Goal: Task Accomplishment & Management: Complete application form

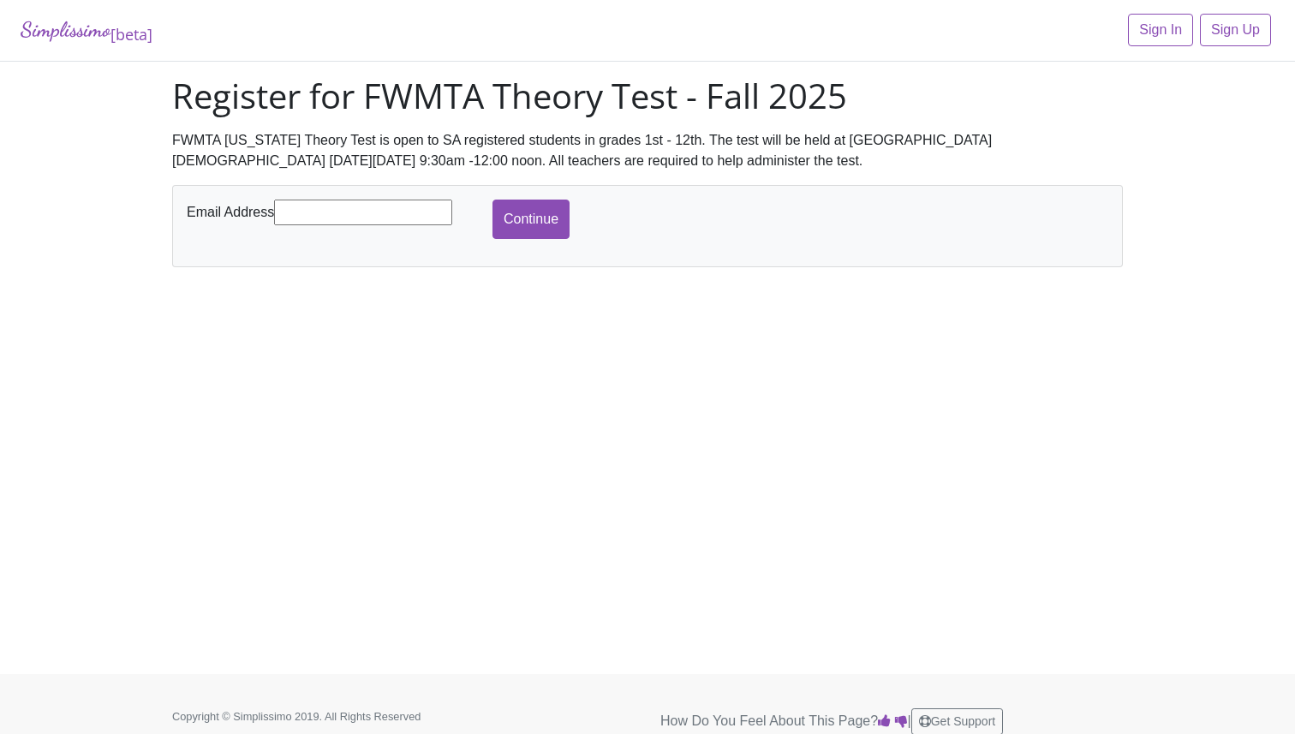
click at [349, 211] on input "text" at bounding box center [363, 213] width 178 height 26
type input "[EMAIL_ADDRESS][DOMAIN_NAME]"
click at [522, 218] on input "Continue" at bounding box center [530, 219] width 77 height 39
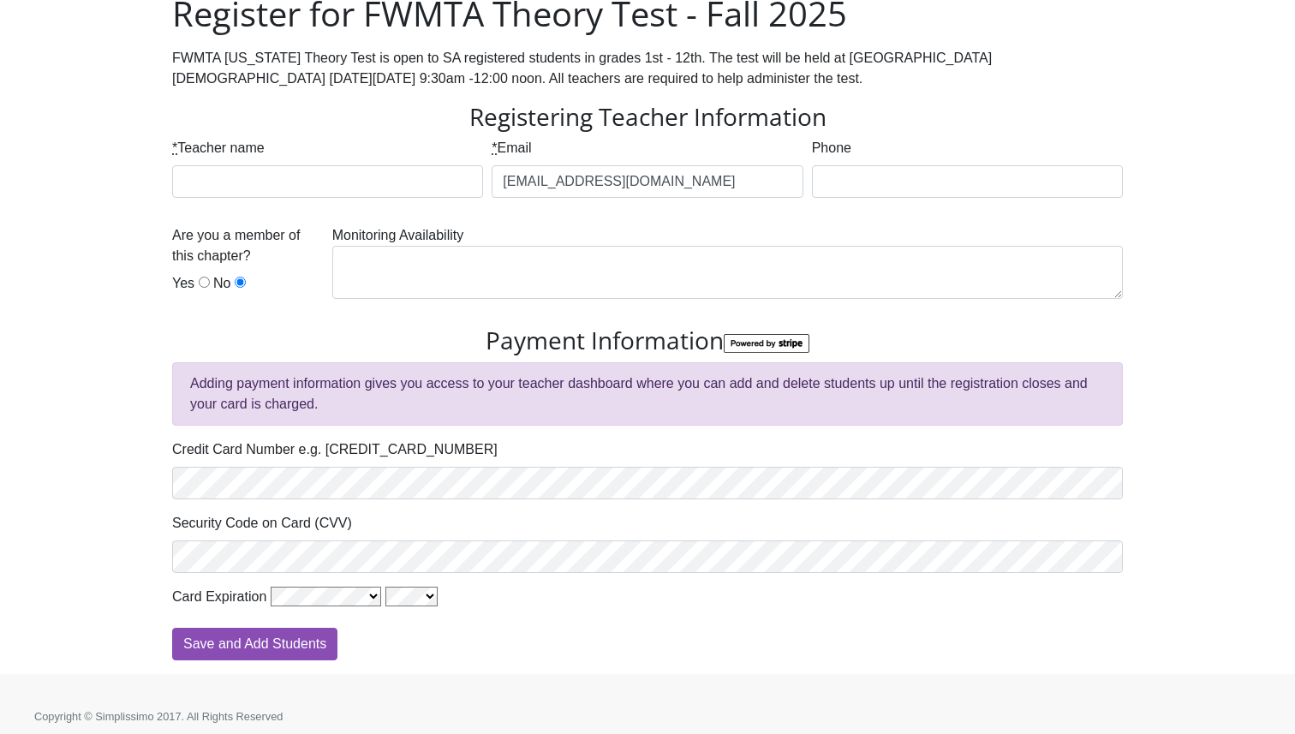
scroll to position [91, 0]
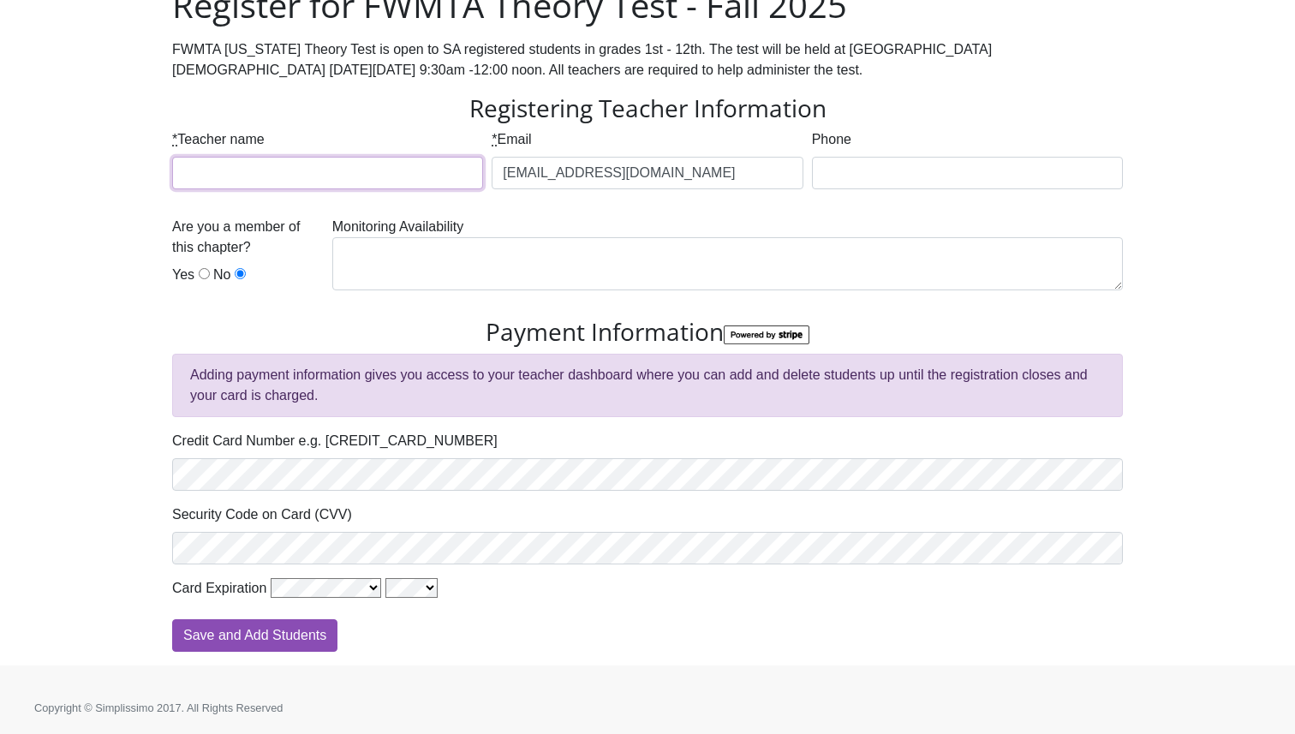
click at [227, 169] on input "* Teacher name" at bounding box center [327, 173] width 311 height 33
type input "[PERSON_NAME]"
click at [841, 176] on input "Phone" at bounding box center [967, 173] width 311 height 33
type input "9102332120"
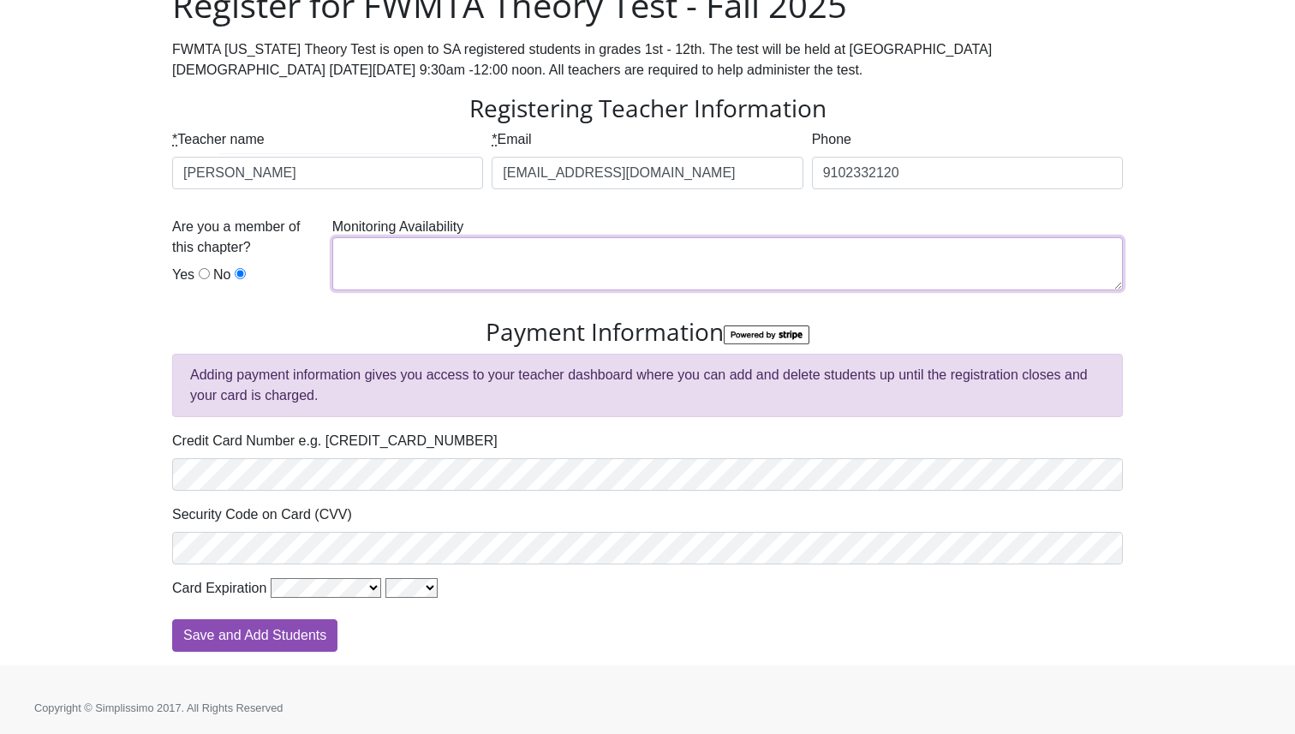
click at [517, 259] on textarea at bounding box center [727, 263] width 791 height 53
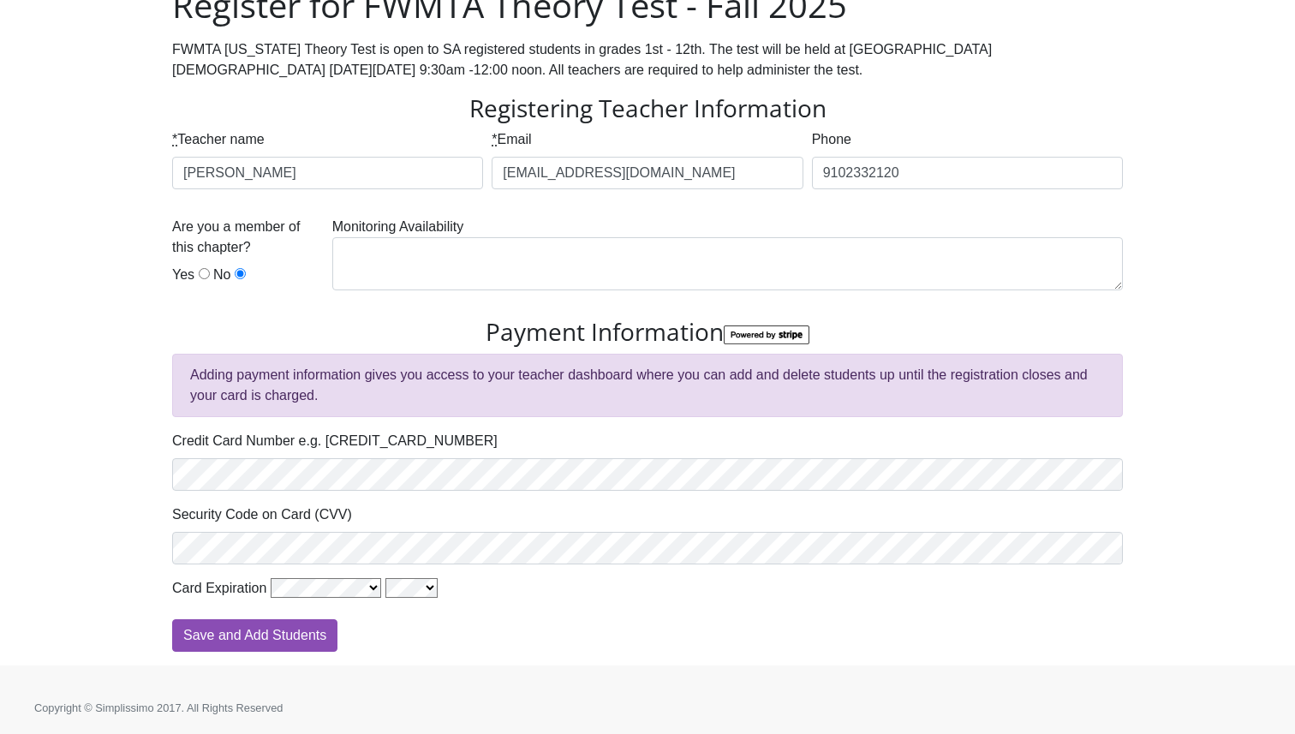
click at [201, 272] on input "Yes" at bounding box center [204, 273] width 11 height 11
radio input "true"
click at [259, 638] on input "Save and Add Students" at bounding box center [254, 635] width 165 height 33
type input "Processing"
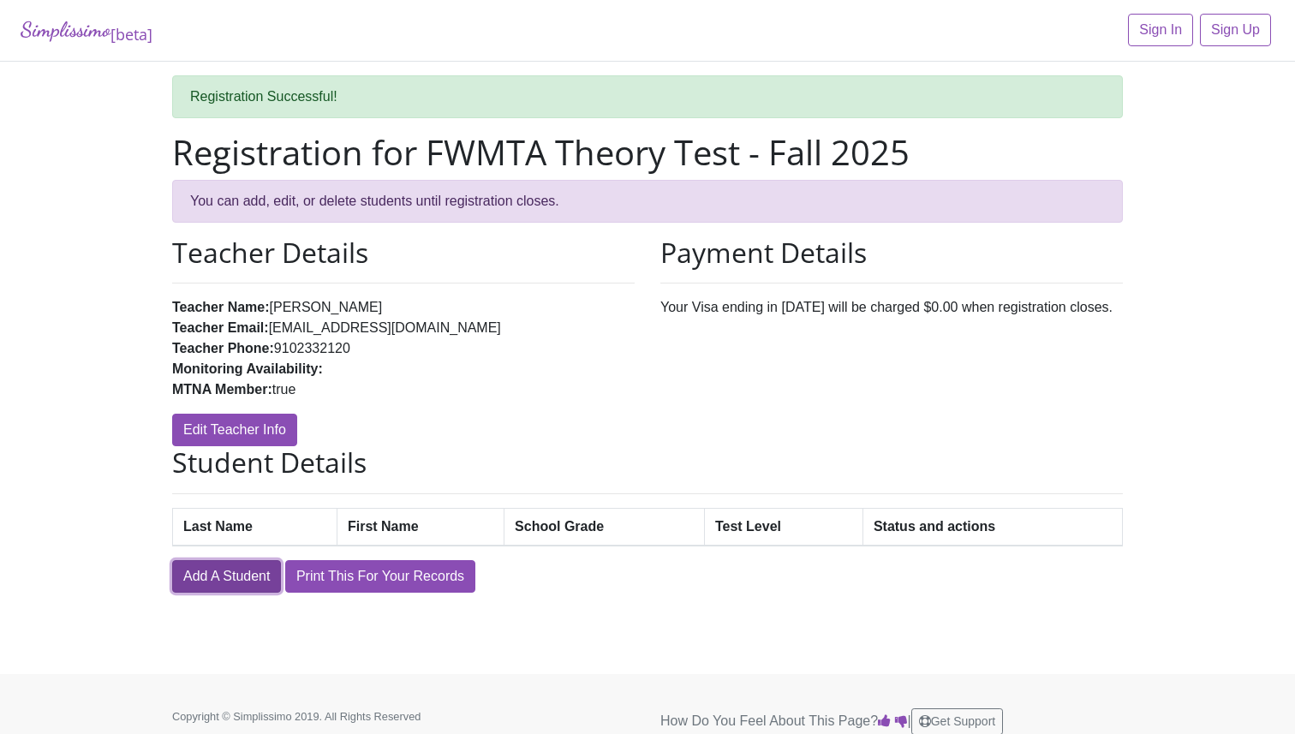
click at [233, 577] on link "Add A Student" at bounding box center [226, 576] width 109 height 33
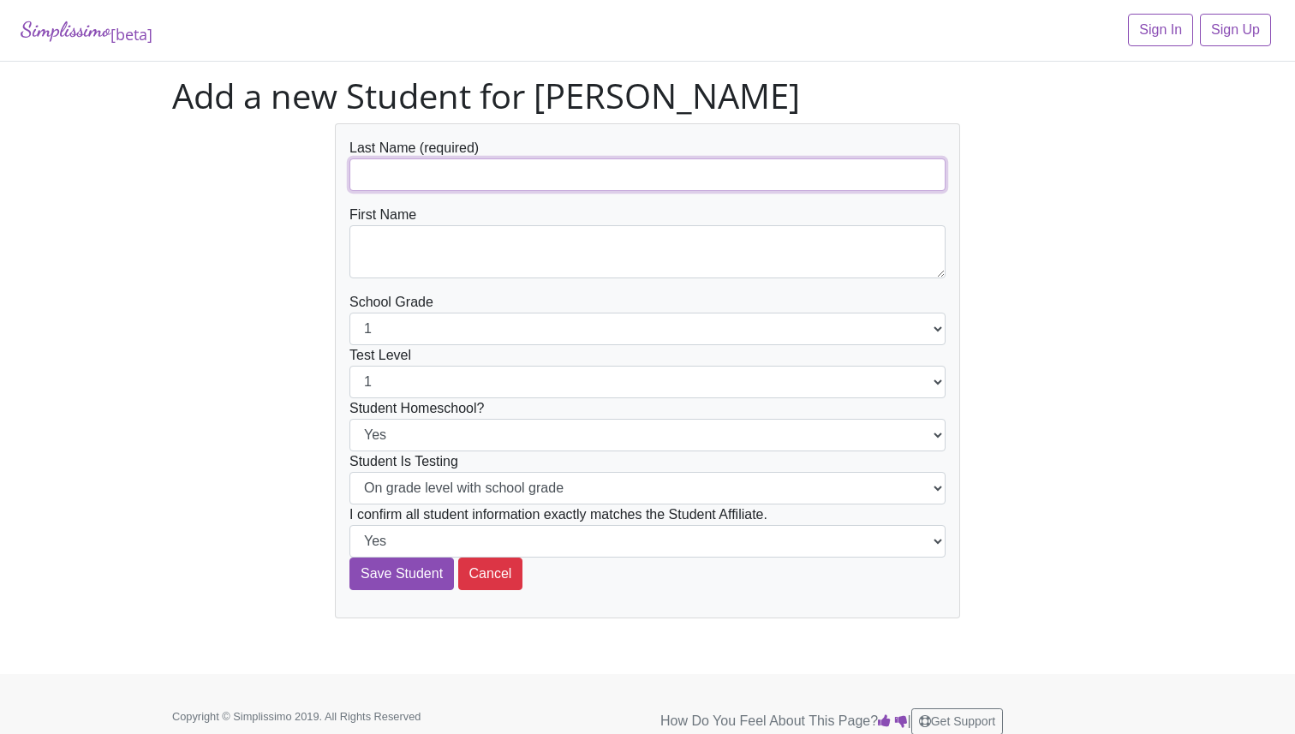
click at [391, 161] on input "text" at bounding box center [647, 174] width 596 height 33
type input "Dunn"
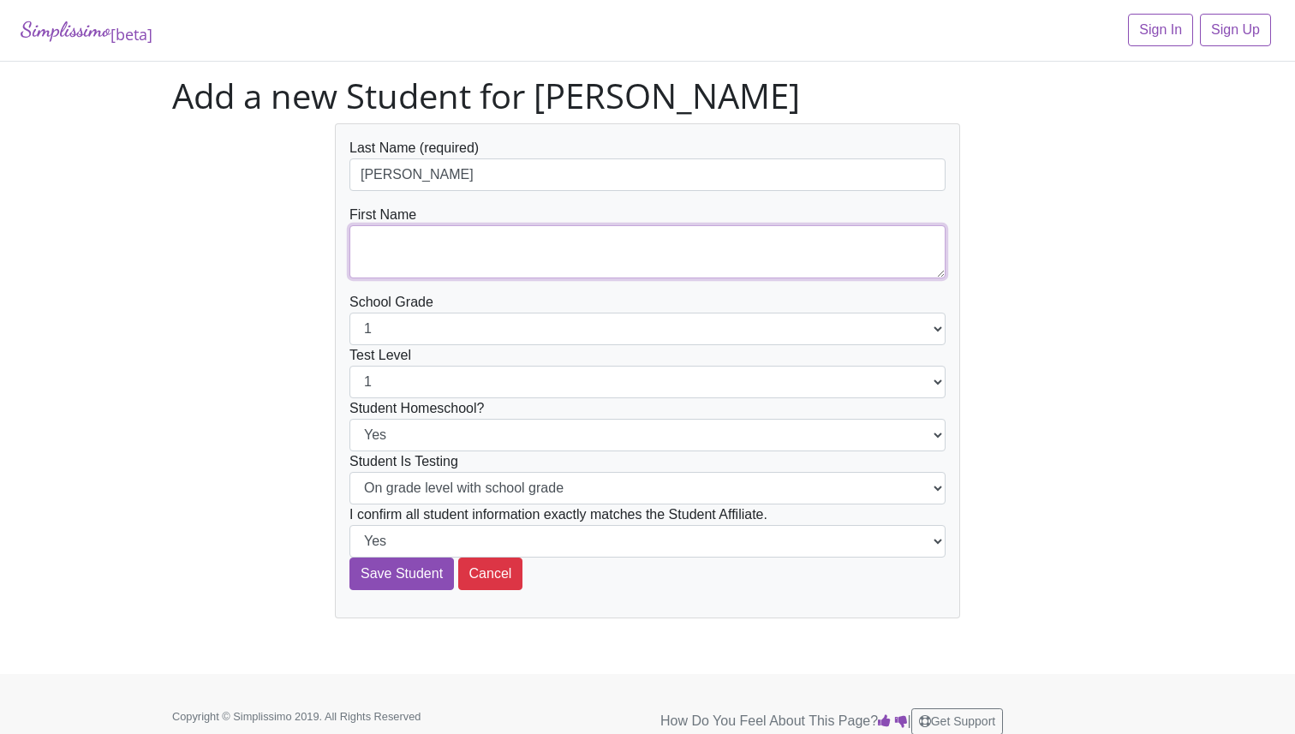
click at [449, 265] on textarea at bounding box center [647, 251] width 596 height 53
type textarea "William"
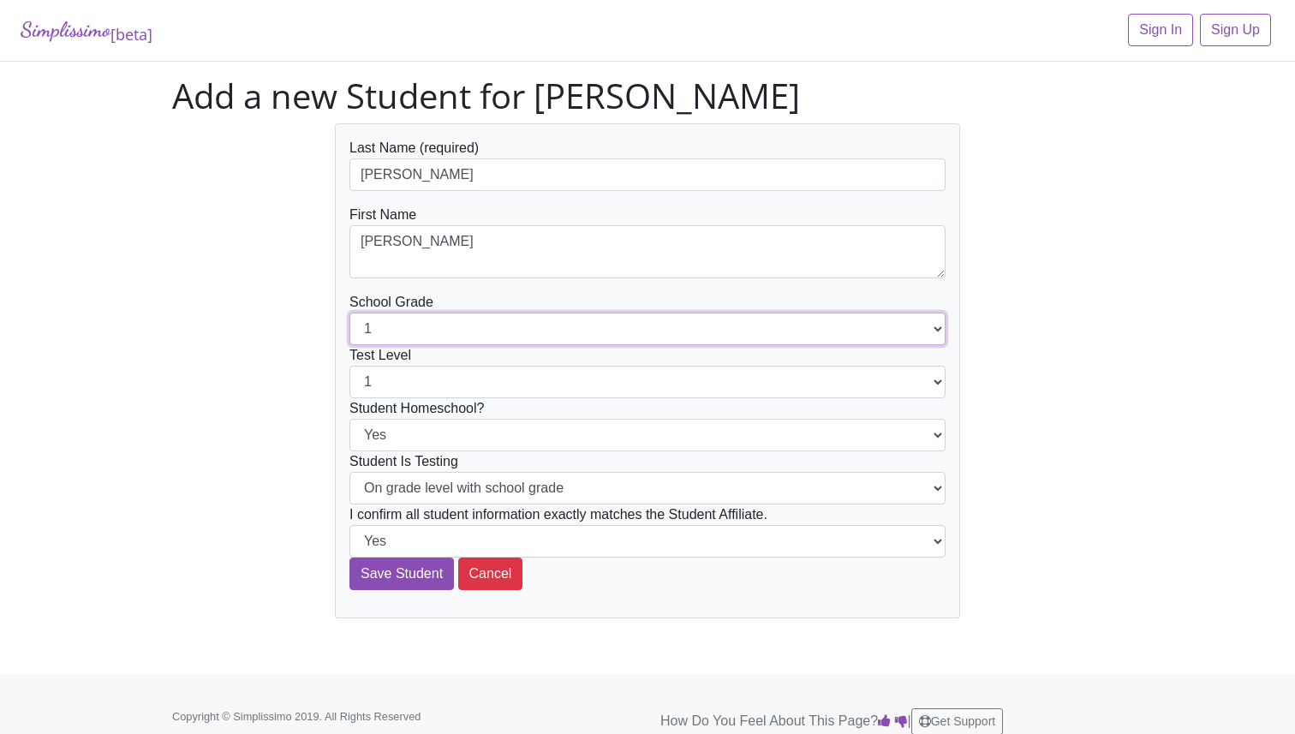
click at [455, 327] on select "1 2 3 4 5 6 7 8 9 10 11 12" at bounding box center [647, 329] width 596 height 33
click at [457, 335] on select "1 2 3 4 5 6 7 8 9 10 11 12" at bounding box center [647, 329] width 596 height 33
select select "6"
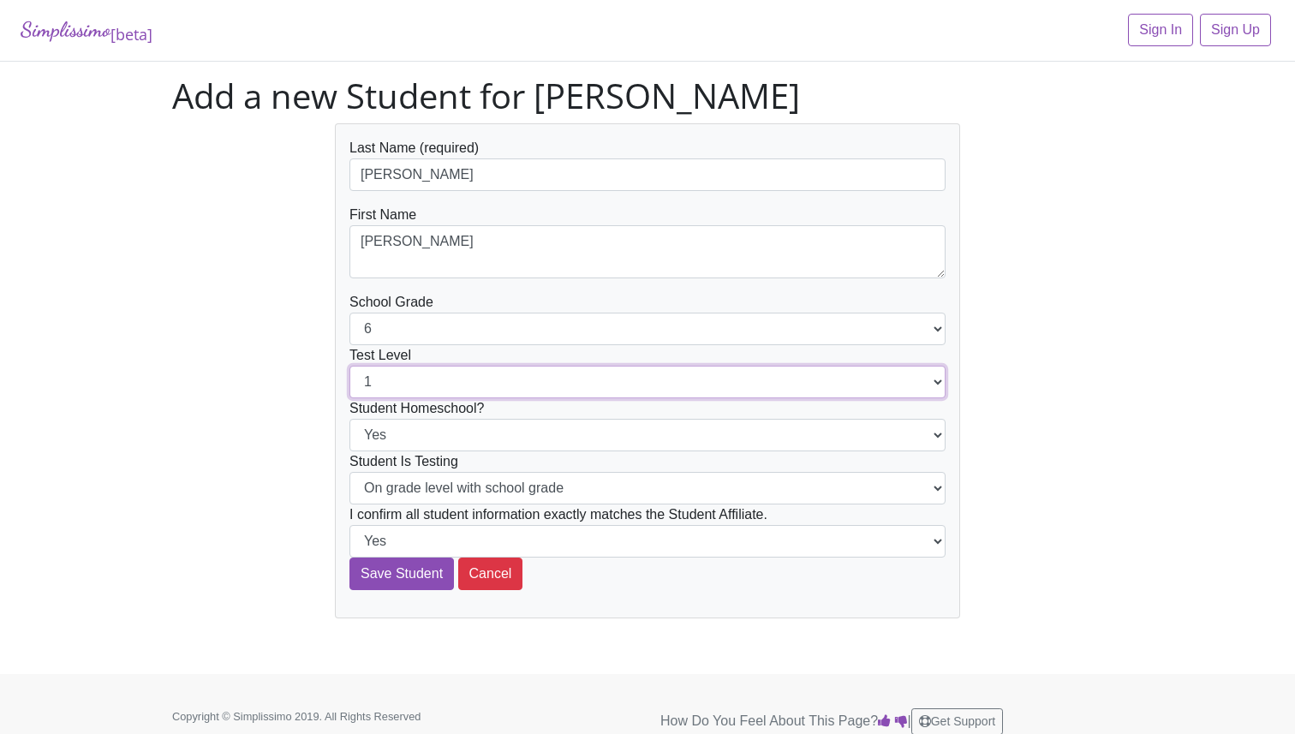
click at [422, 381] on select "1 2 3 4 5 6 7 8 9 10 11 12" at bounding box center [647, 382] width 596 height 33
select select "3"
click at [406, 429] on select "Yes No" at bounding box center [647, 435] width 596 height 33
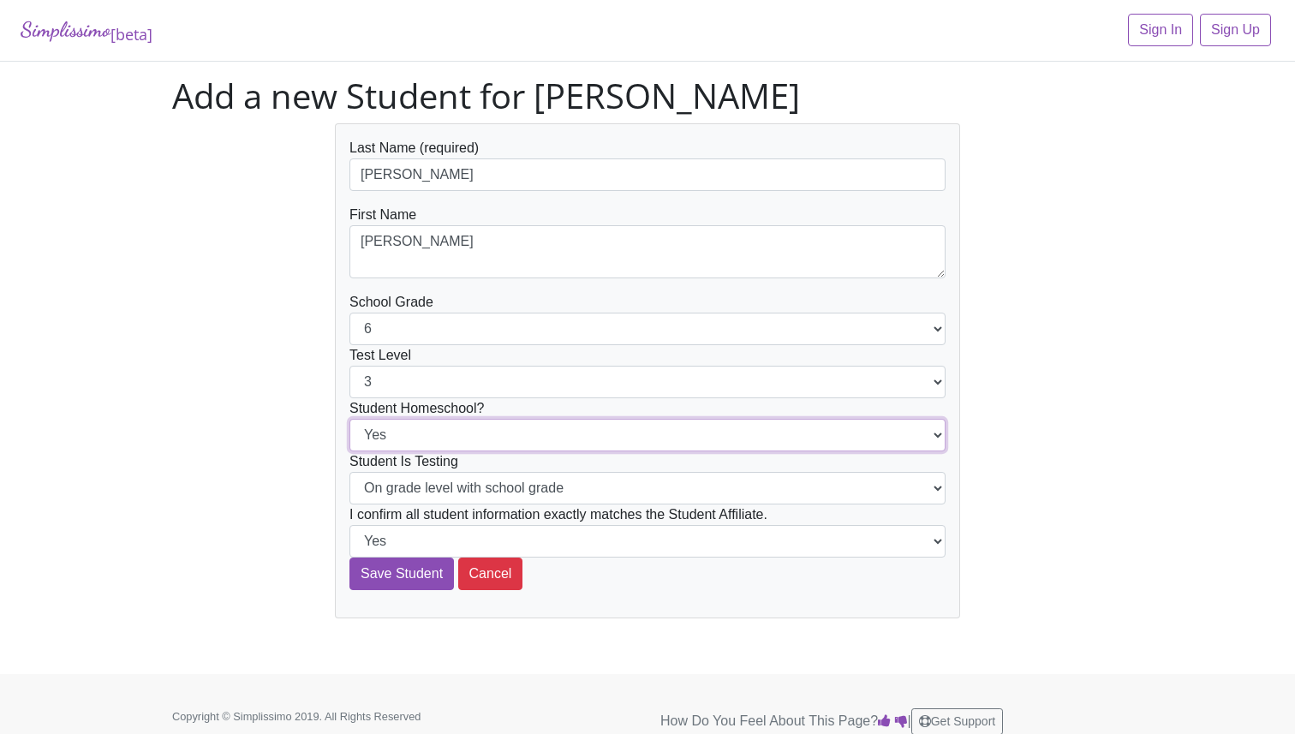
select select "No"
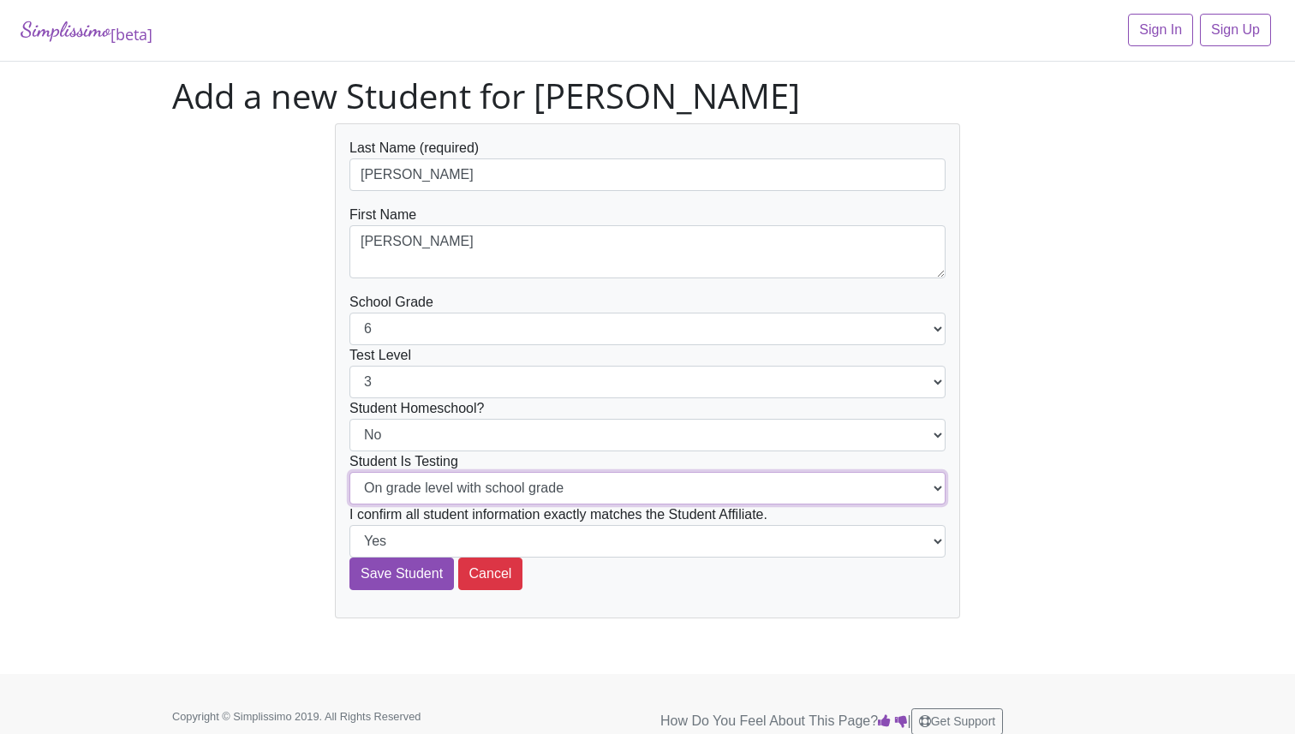
click at [415, 482] on select "On grade level with school grade Below grade level with school grade" at bounding box center [647, 488] width 596 height 33
select select "Below grade level with school grade"
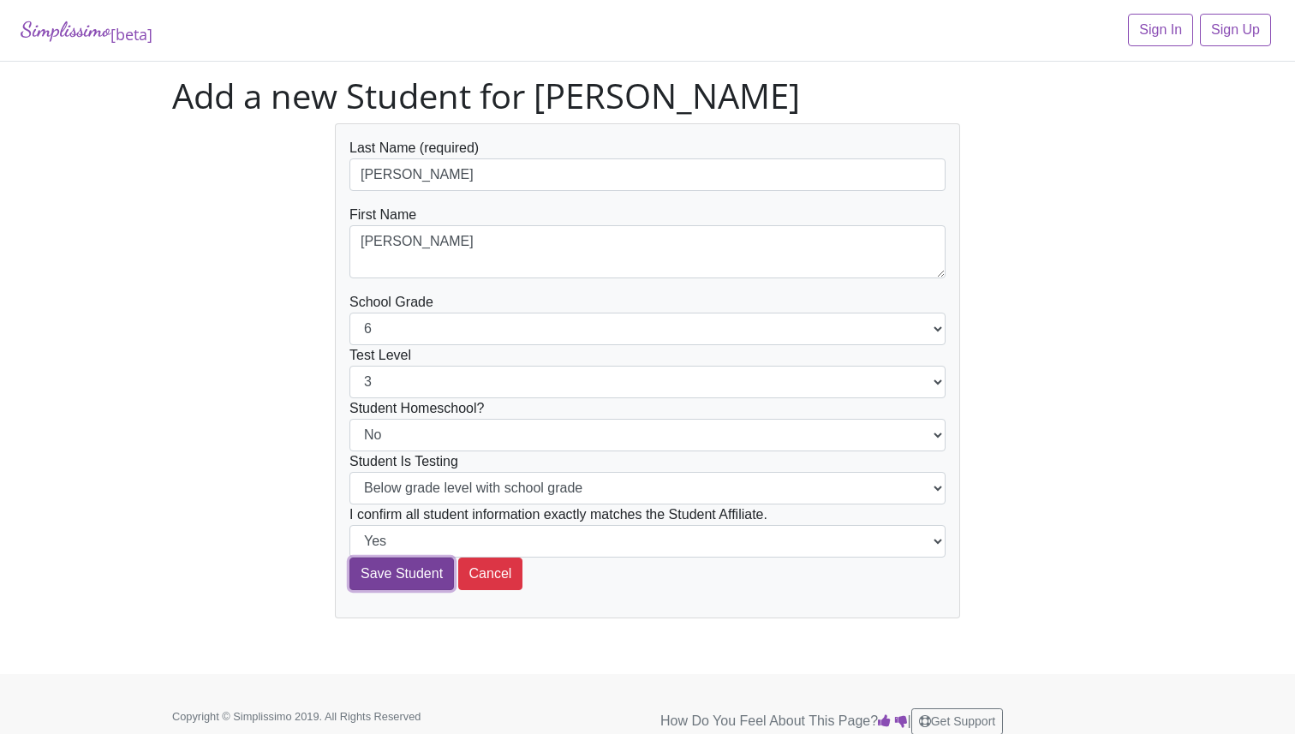
click at [391, 572] on input "Save Student" at bounding box center [401, 574] width 104 height 33
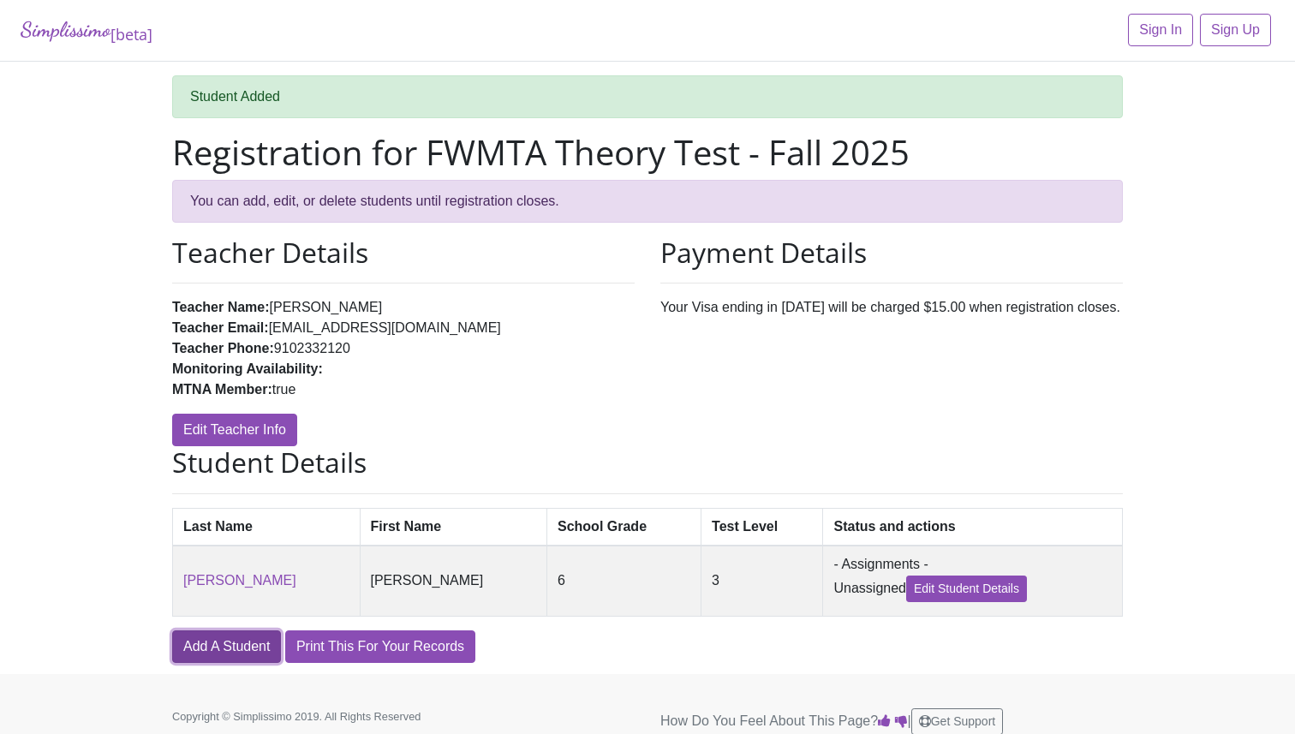
click at [215, 641] on link "Add A Student" at bounding box center [226, 646] width 109 height 33
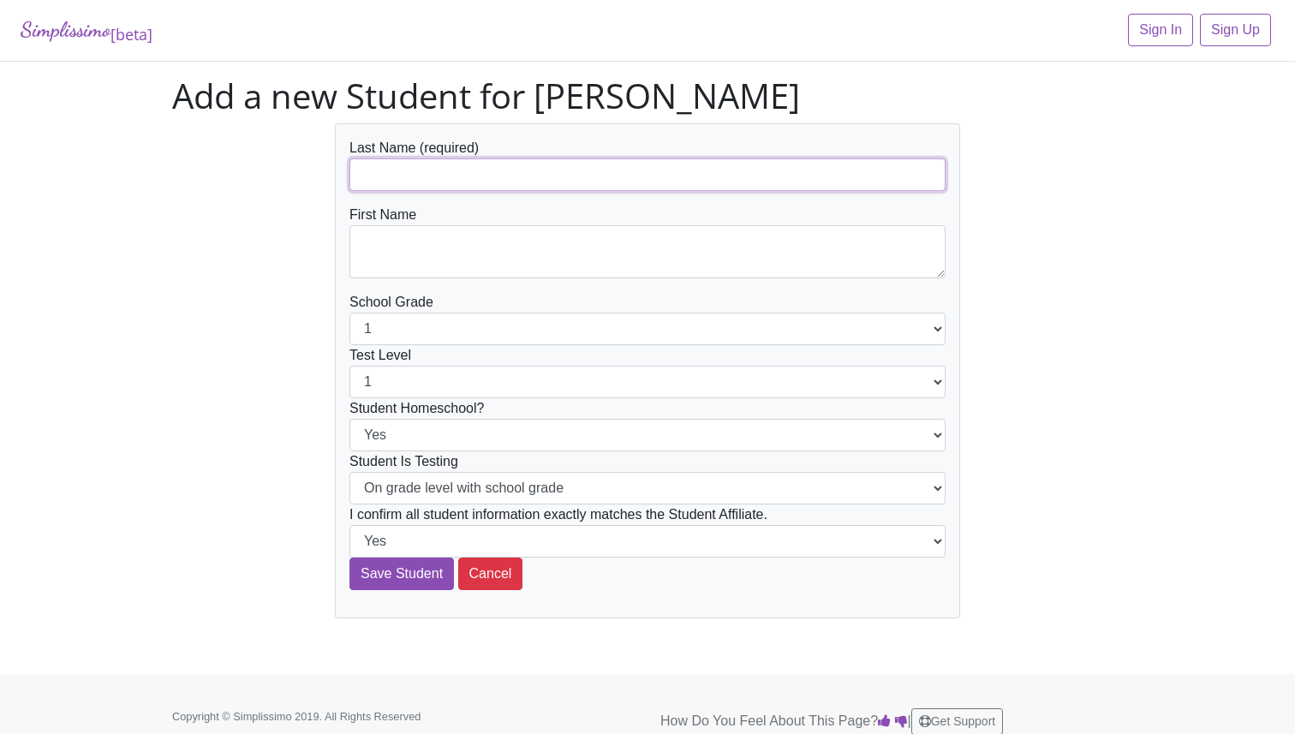
click at [453, 171] on input "text" at bounding box center [647, 174] width 596 height 33
type input "Wettermark"
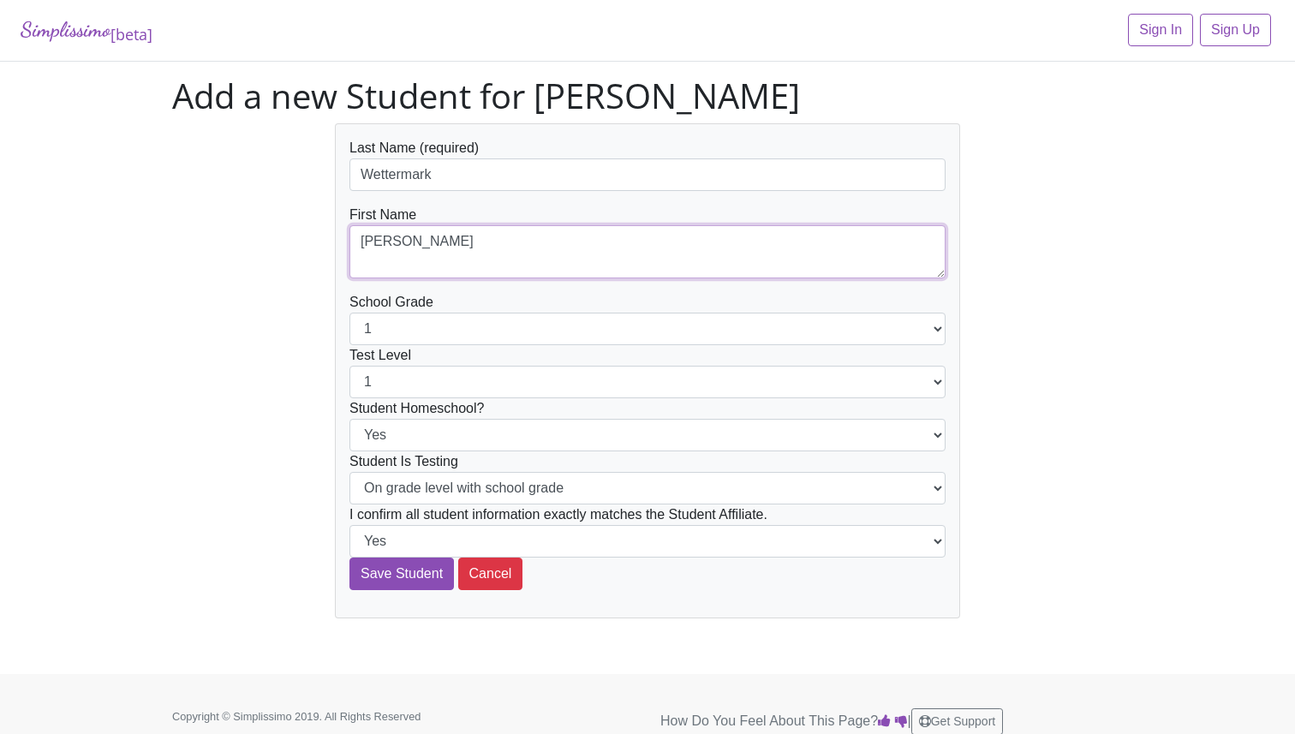
type textarea "Benjamin"
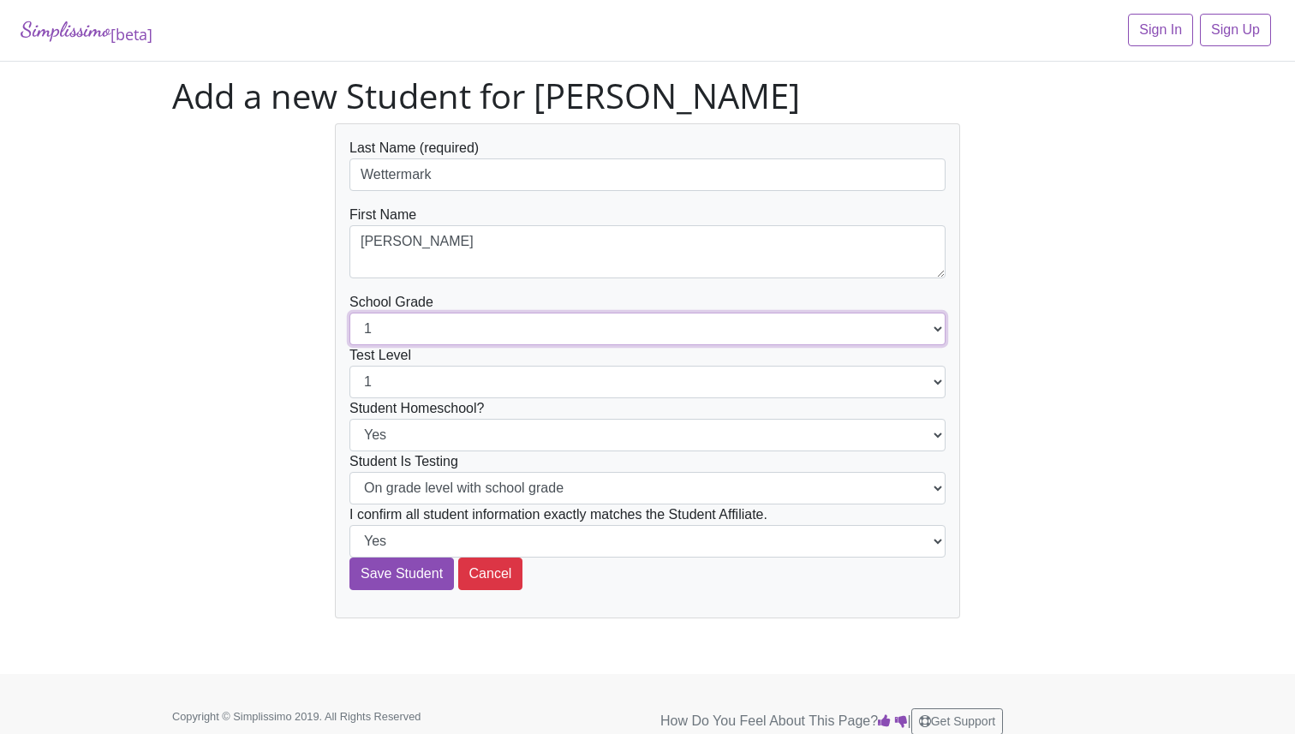
click at [408, 315] on select "1 2 3 4 5 6 7 8 9 10 11 12" at bounding box center [647, 329] width 596 height 33
select select "6"
click at [421, 379] on select "1 2 3 4 5 6 7 8 9 10 11 12" at bounding box center [647, 382] width 596 height 33
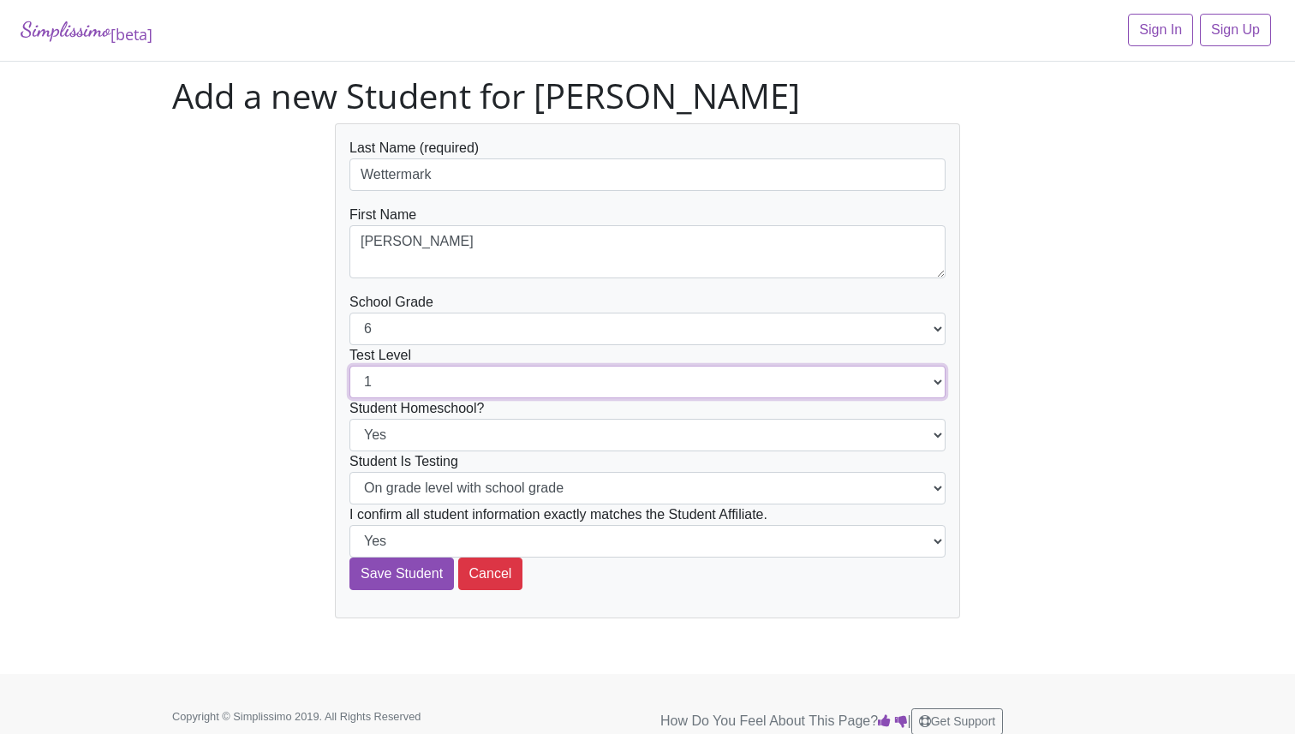
select select "5"
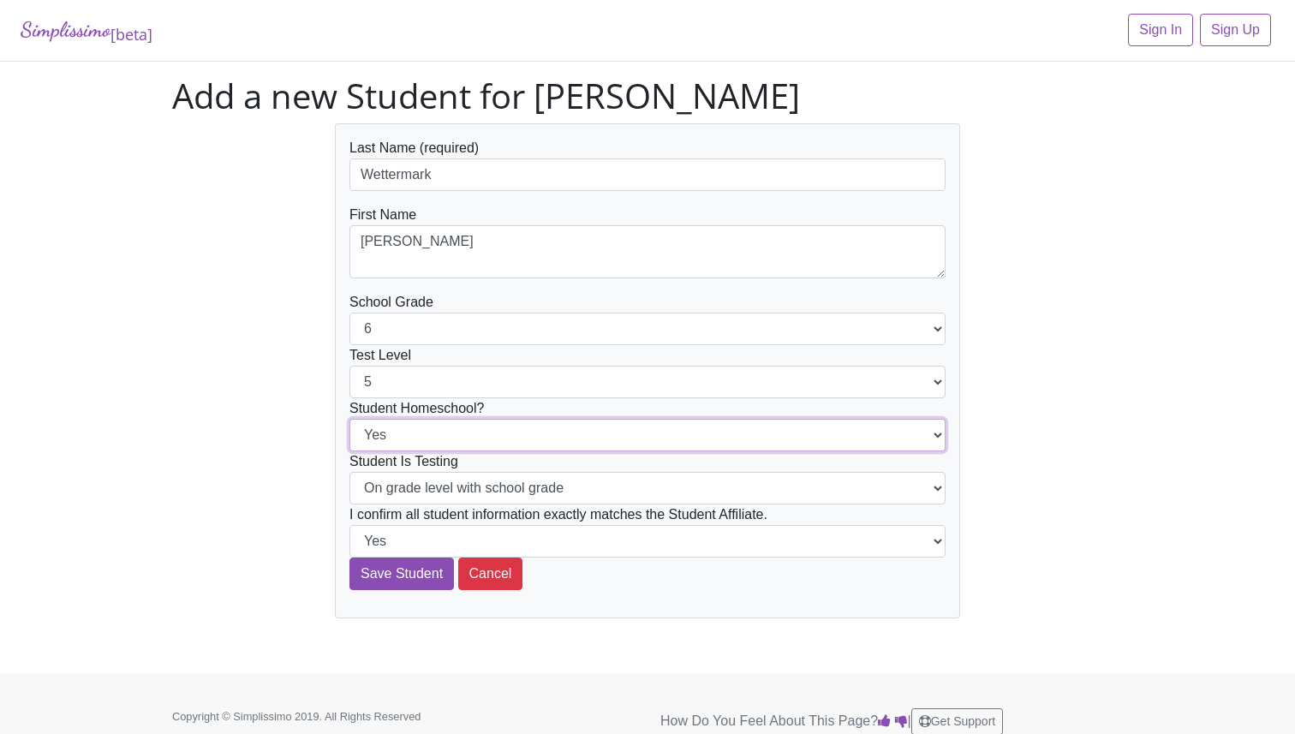
click at [410, 435] on select "Yes No" at bounding box center [647, 435] width 596 height 33
select select "No"
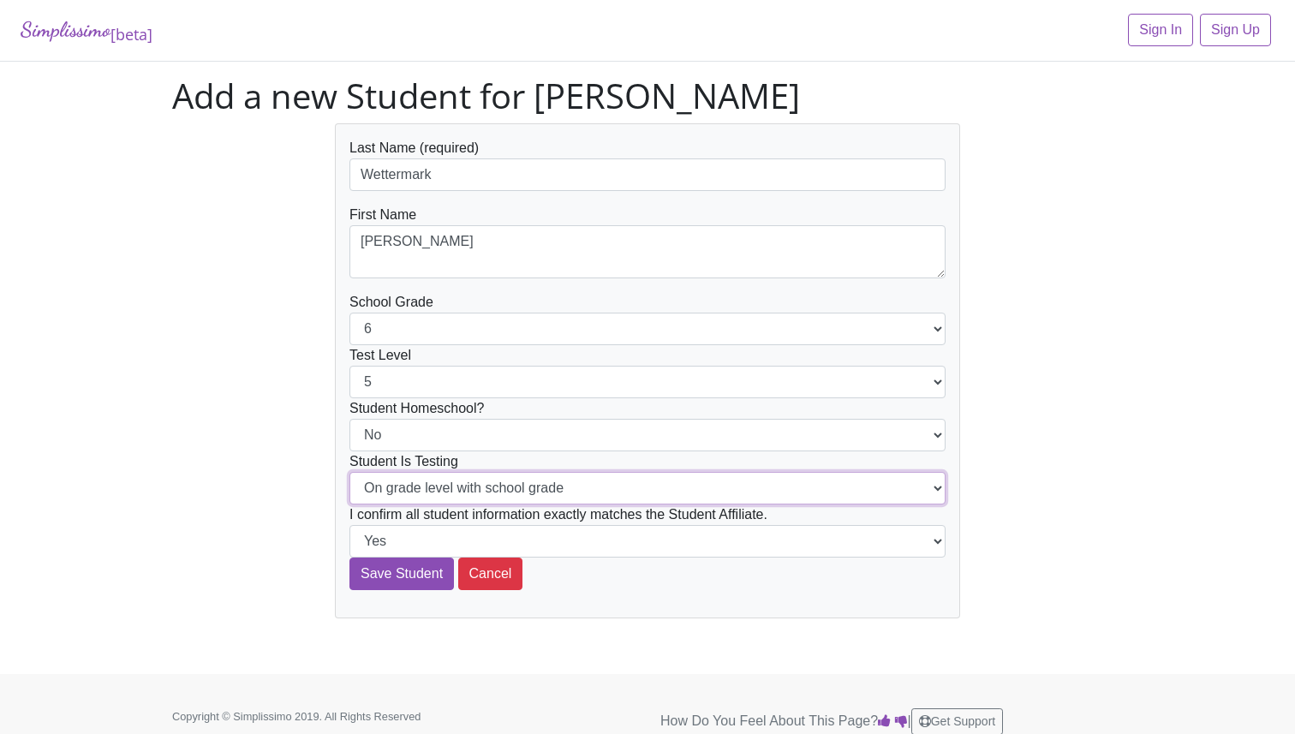
click at [409, 492] on select "On grade level with school grade Below grade level with school grade" at bounding box center [647, 488] width 596 height 33
select select "Below grade level with school grade"
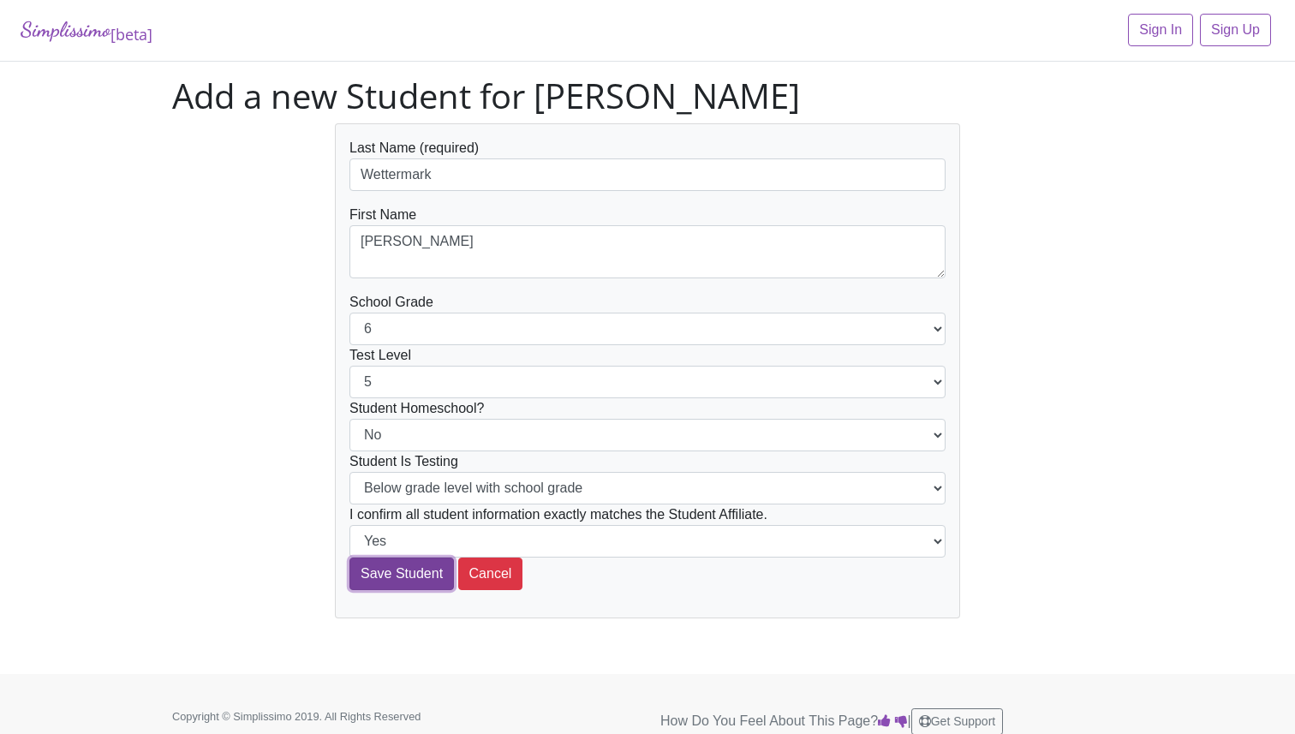
click at [405, 574] on input "Save Student" at bounding box center [401, 574] width 104 height 33
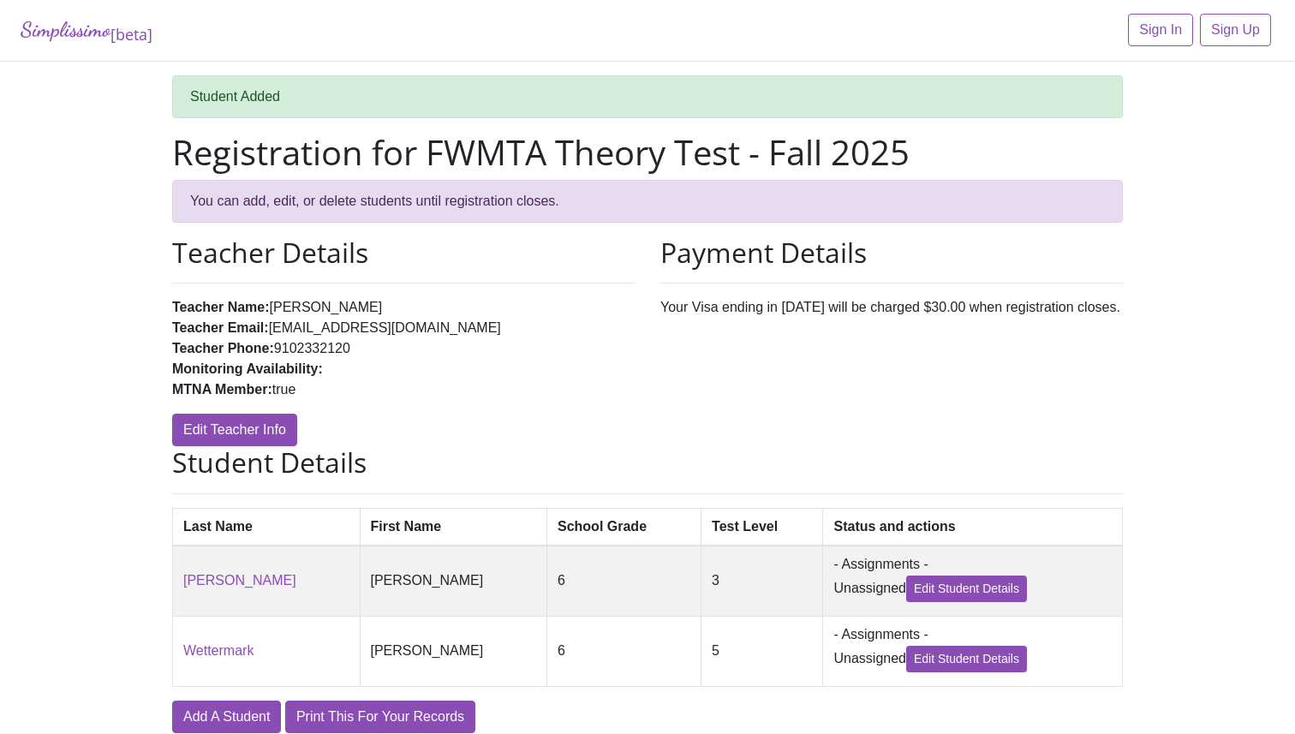
scroll to position [75, 0]
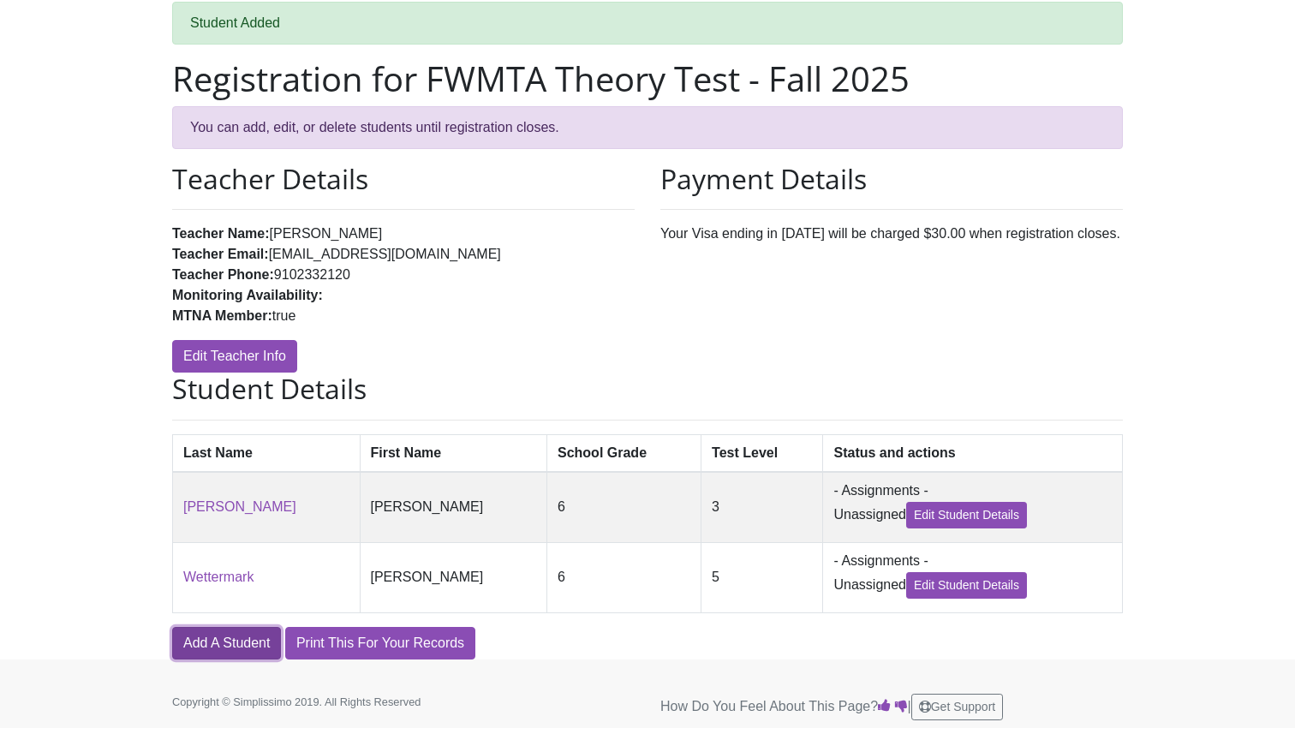
click at [213, 647] on link "Add A Student" at bounding box center [226, 643] width 109 height 33
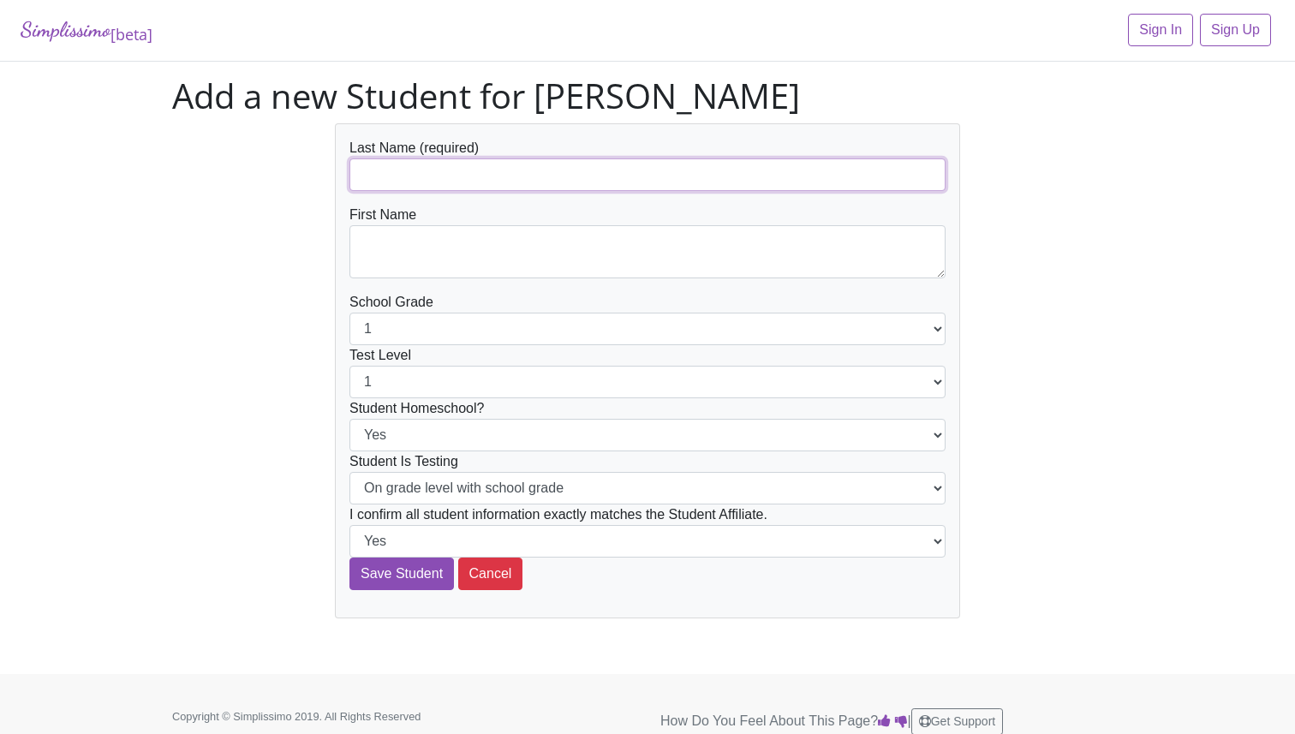
click at [412, 182] on input "text" at bounding box center [647, 174] width 596 height 33
type input "[PERSON_NAME]"
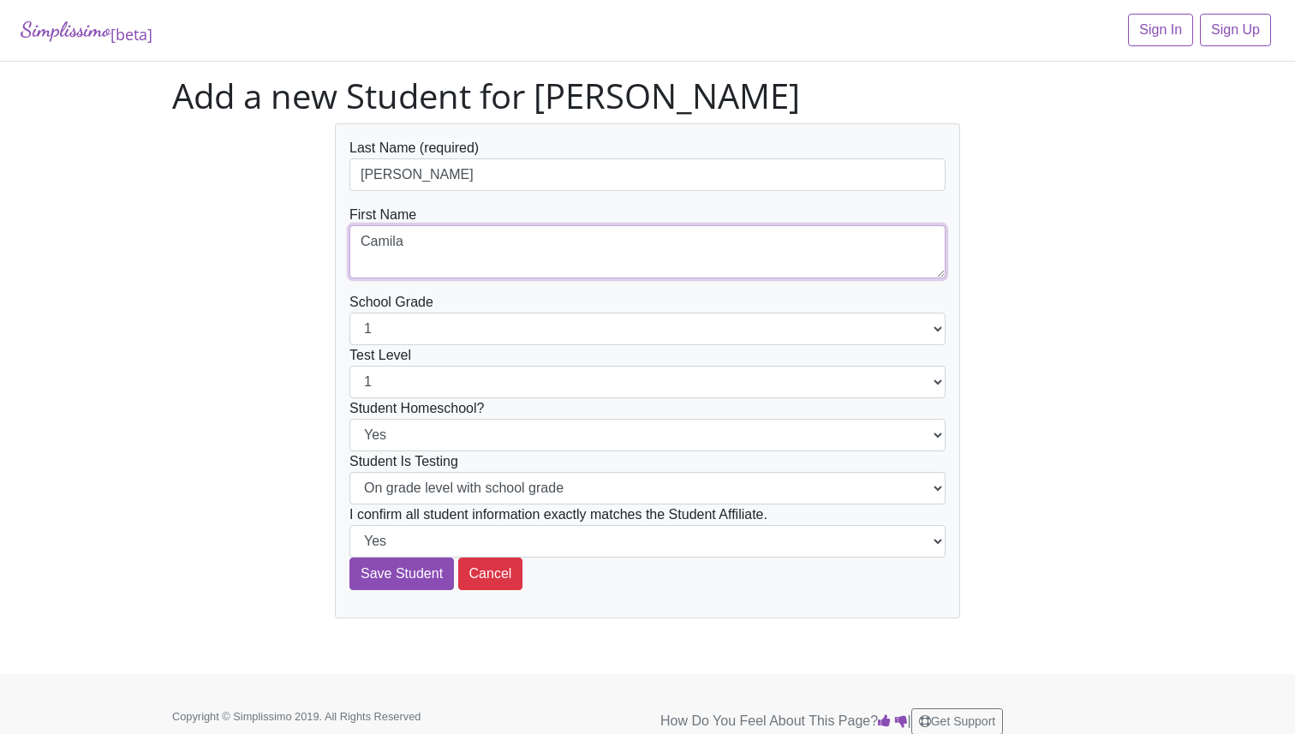
type textarea "Camila"
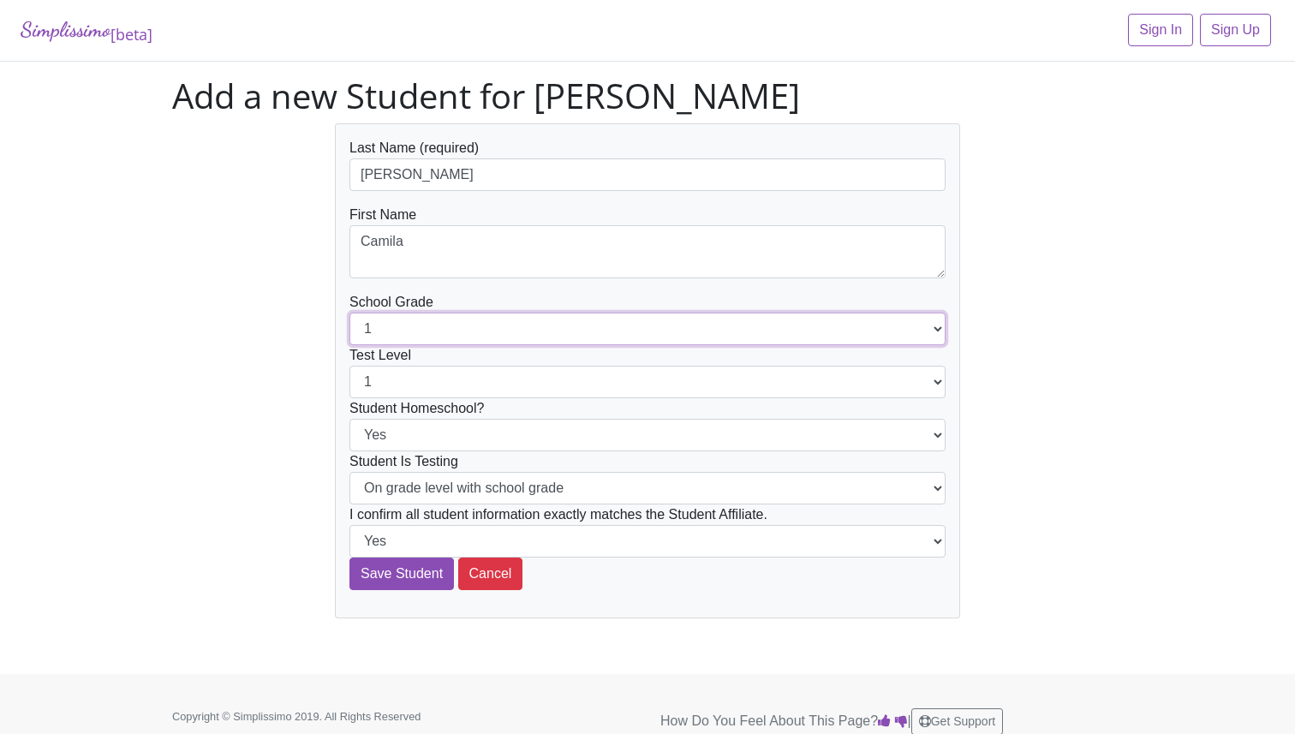
click at [415, 335] on select "1 2 3 4 5 6 7 8 9 10 11 12" at bounding box center [647, 329] width 596 height 33
select select "5"
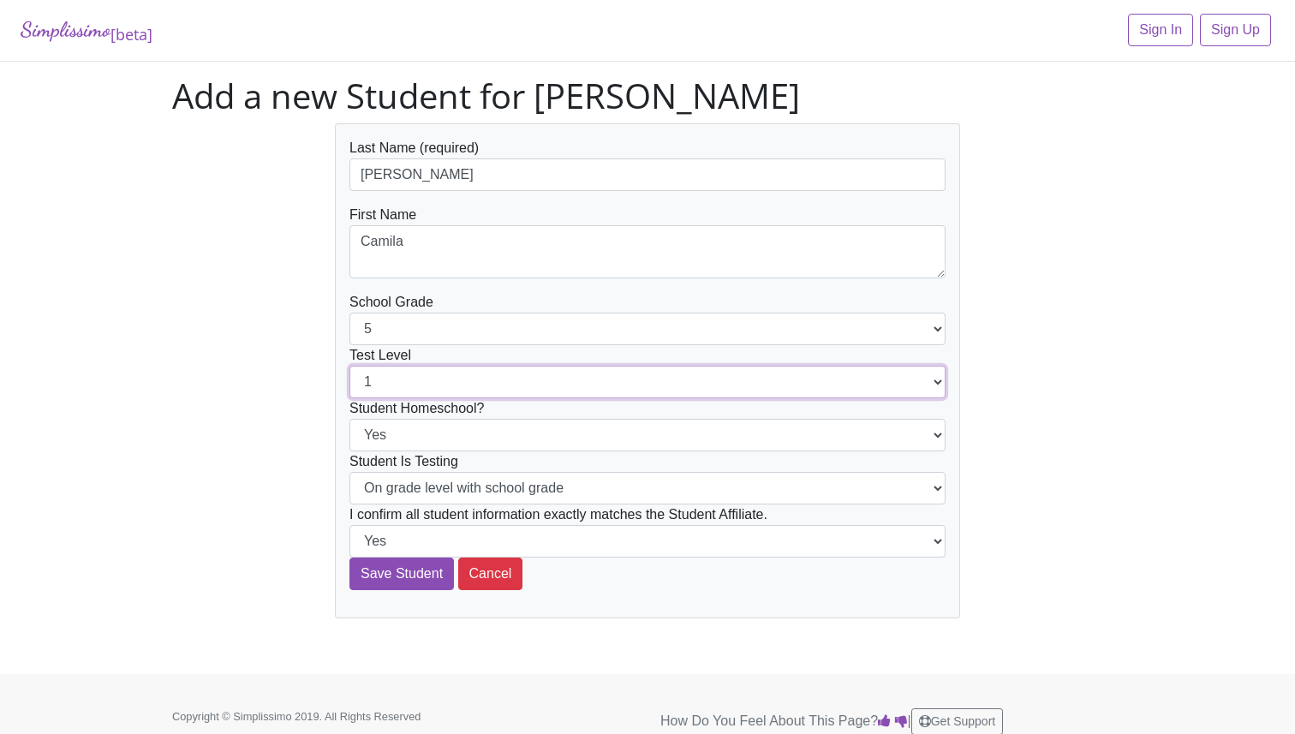
click at [409, 392] on select "1 2 3 4 5 6 7 8 9 10 11 12" at bounding box center [647, 382] width 596 height 33
select select "2"
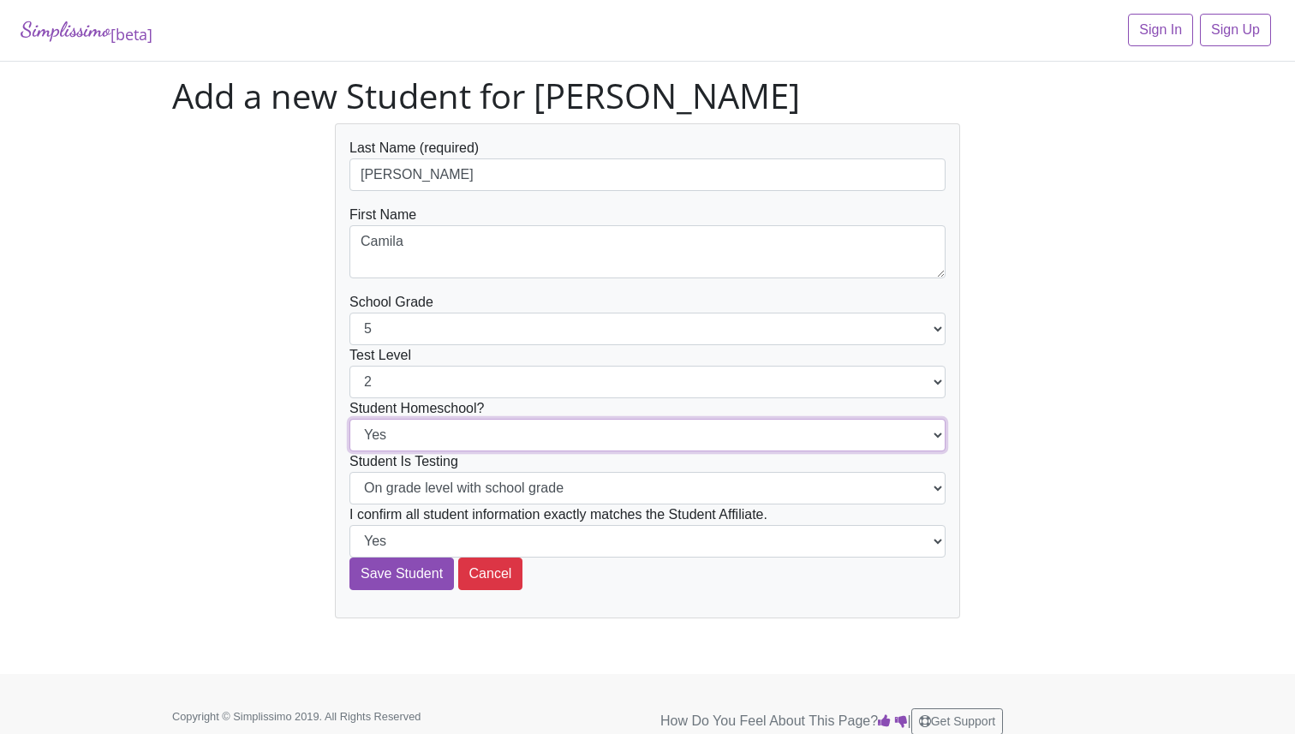
click at [401, 439] on select "Yes No" at bounding box center [647, 435] width 596 height 33
select select "No"
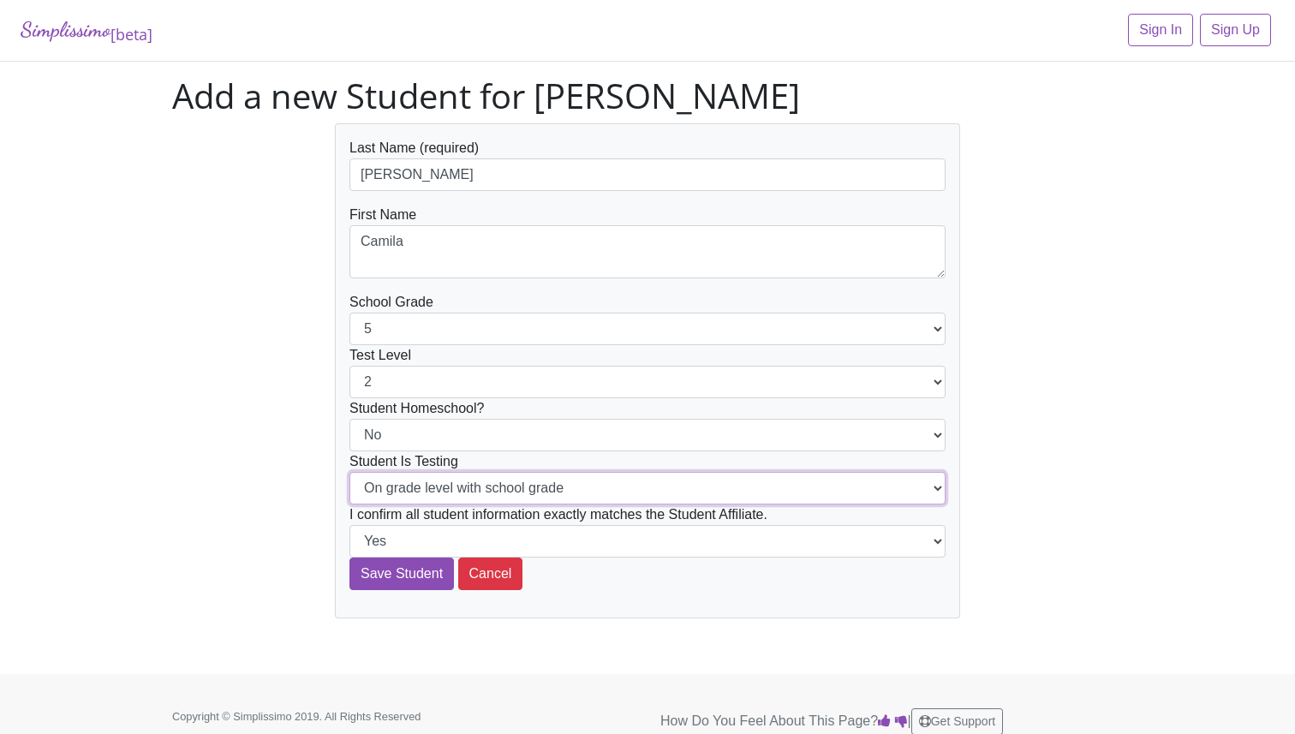
click at [406, 492] on select "On grade level with school grade Below grade level with school grade" at bounding box center [647, 488] width 596 height 33
select select "Below grade level with school grade"
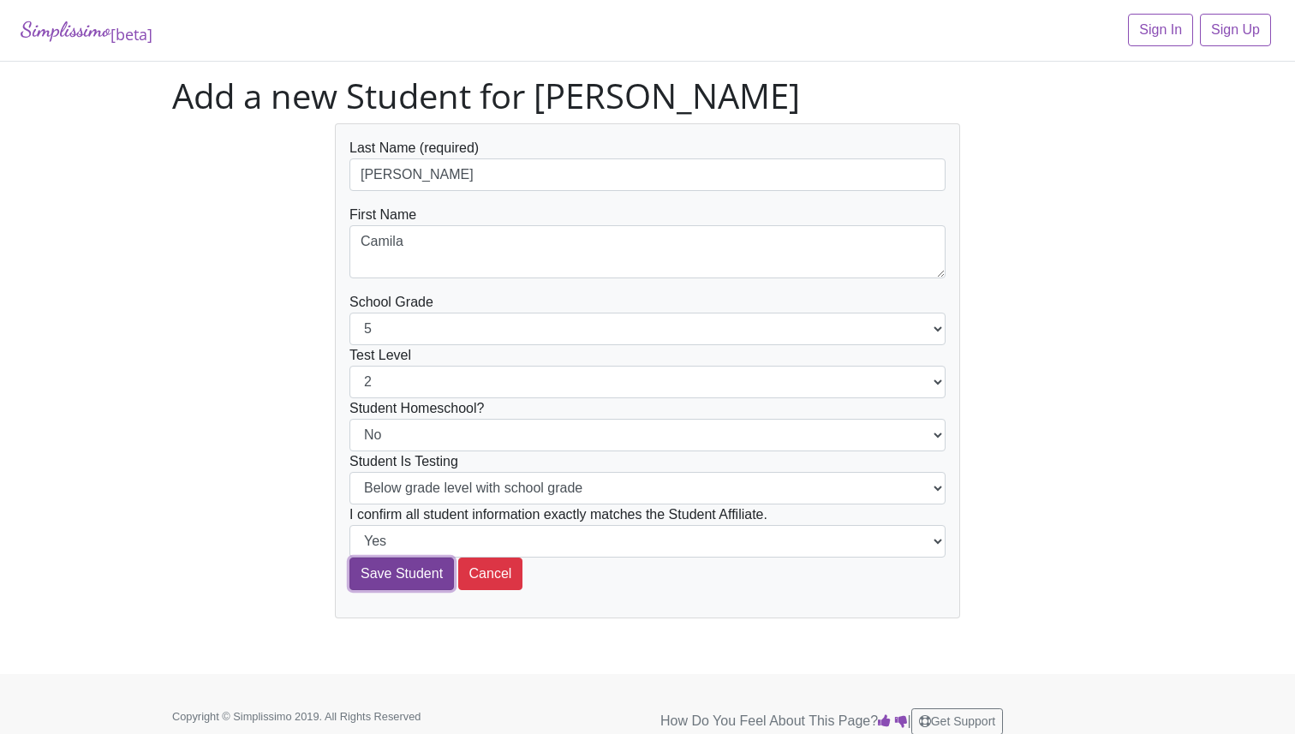
click at [390, 586] on input "Save Student" at bounding box center [401, 574] width 104 height 33
